Goal: Information Seeking & Learning: Find specific page/section

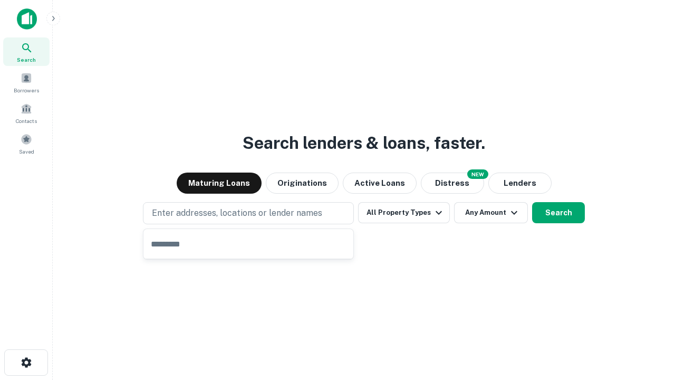
type input "**********"
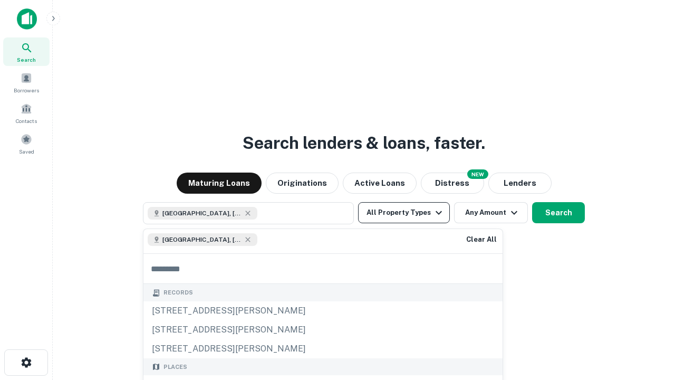
click at [404, 212] on button "All Property Types" at bounding box center [404, 212] width 92 height 21
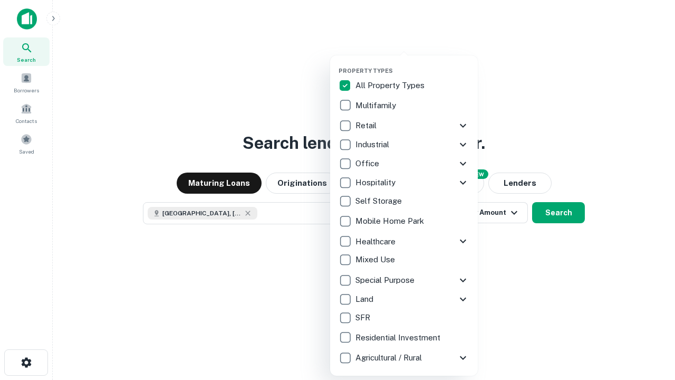
click at [412, 64] on button "button" at bounding box center [412, 64] width 148 height 1
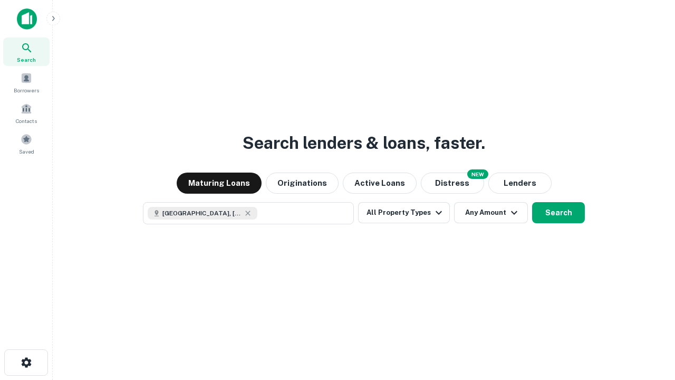
scroll to position [17, 0]
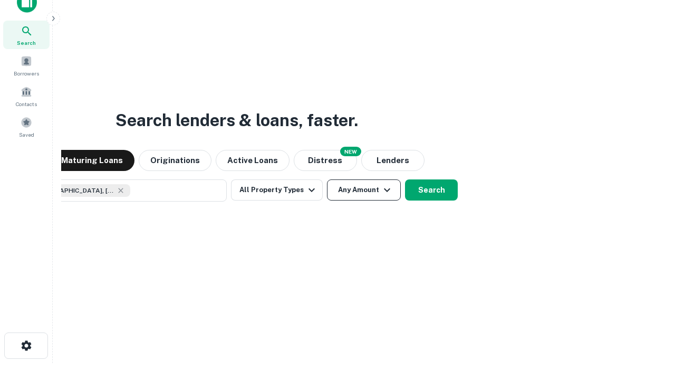
click at [327, 179] on button "Any Amount" at bounding box center [364, 189] width 74 height 21
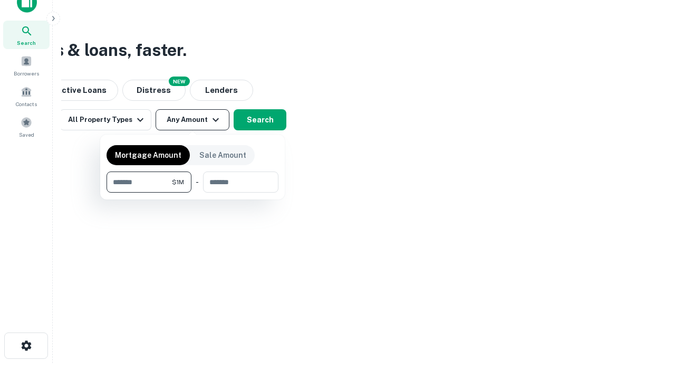
type input "*******"
click at [192, 192] on button "button" at bounding box center [192, 192] width 172 height 1
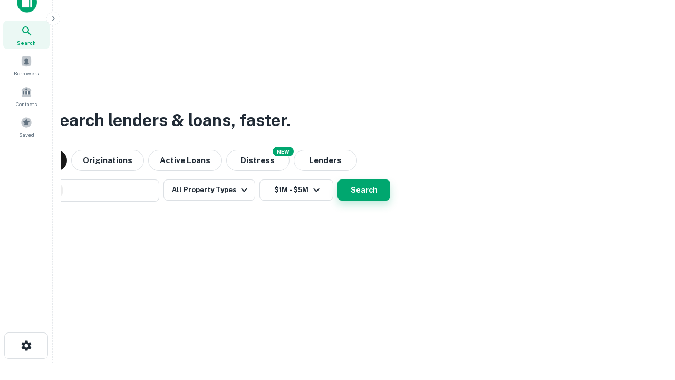
click at [337, 179] on button "Search" at bounding box center [363, 189] width 53 height 21
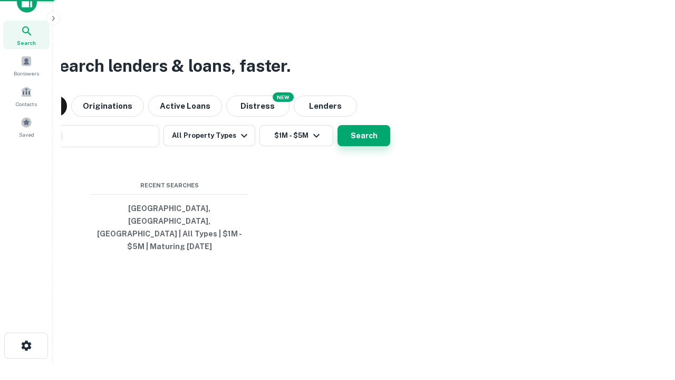
scroll to position [34, 298]
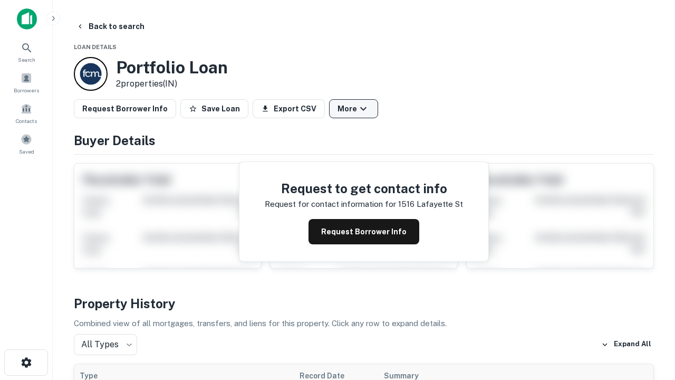
click at [353, 109] on button "More" at bounding box center [353, 108] width 49 height 19
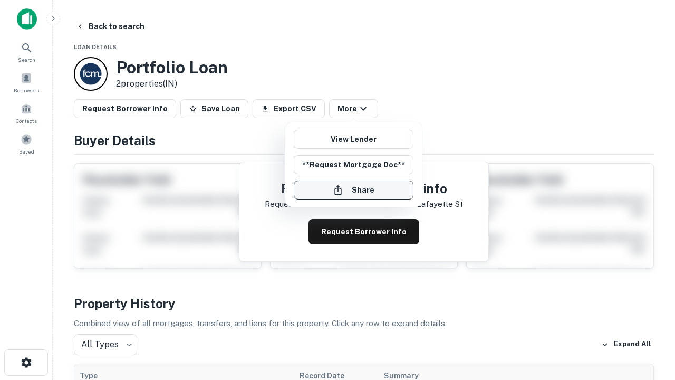
click at [353, 190] on button "Share" at bounding box center [354, 189] width 120 height 19
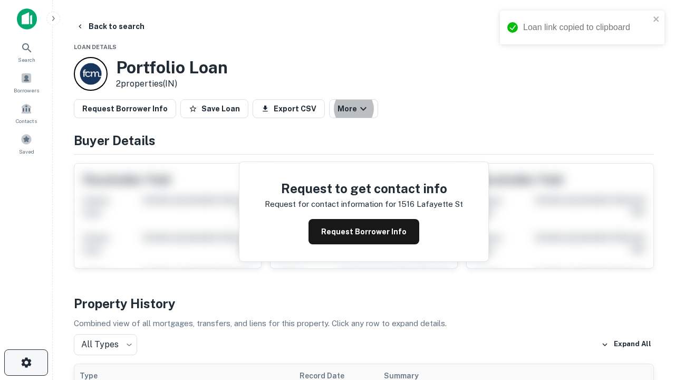
click at [26, 362] on icon "button" at bounding box center [26, 362] width 13 height 13
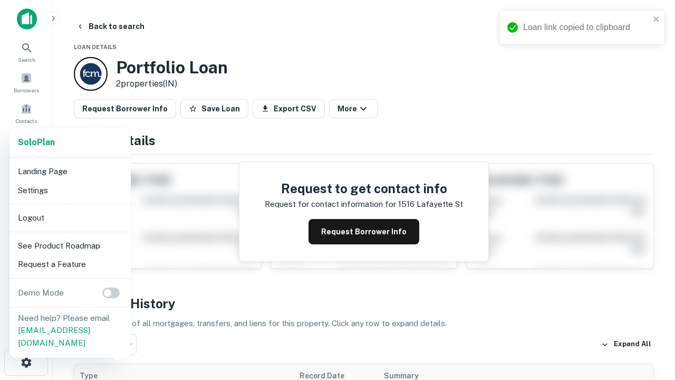
click at [70, 217] on li "Logout" at bounding box center [70, 217] width 113 height 19
